Goal: Information Seeking & Learning: Learn about a topic

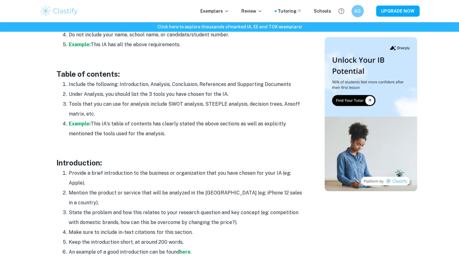
scroll to position [449, 0]
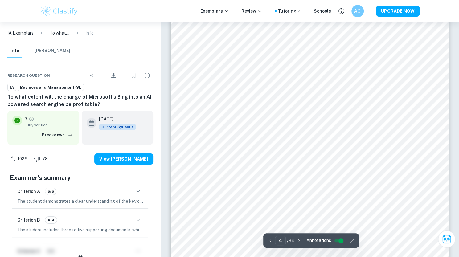
scroll to position [1265, 0]
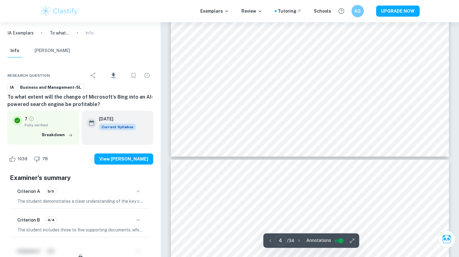
type input "3"
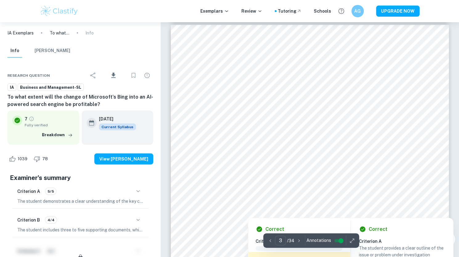
scroll to position [895, 0]
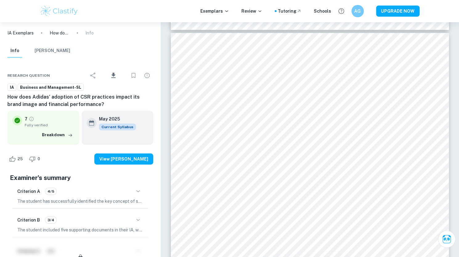
scroll to position [1273, 0]
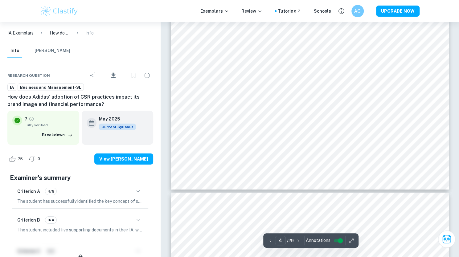
type input "3"
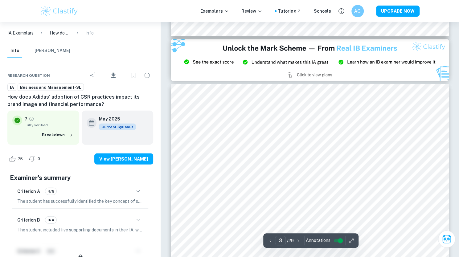
scroll to position [826, 0]
